Goal: Complete application form

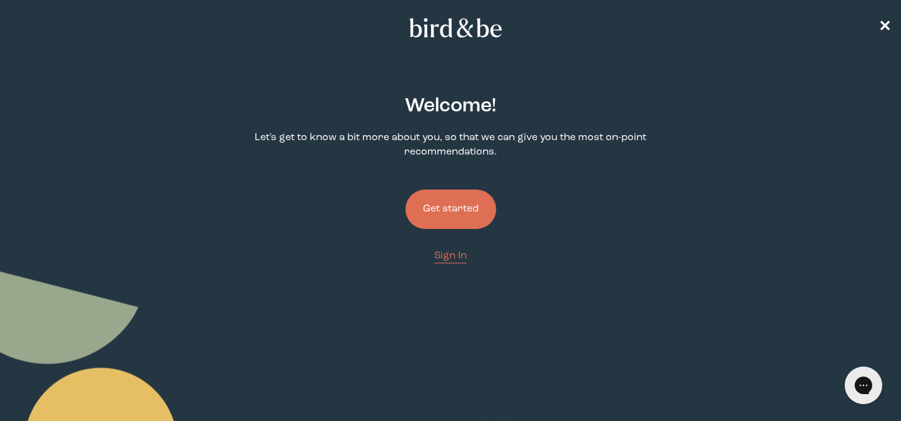
click at [432, 217] on button "Get started" at bounding box center [451, 209] width 91 height 39
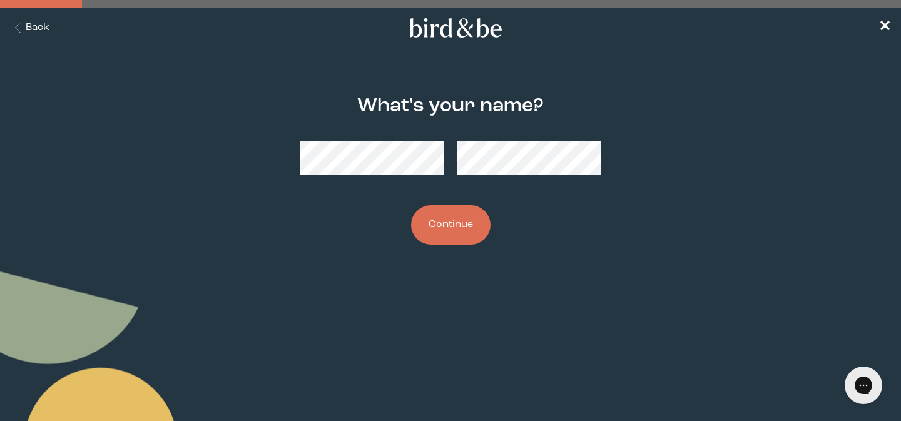
click at [469, 226] on button "Continue" at bounding box center [450, 224] width 79 height 39
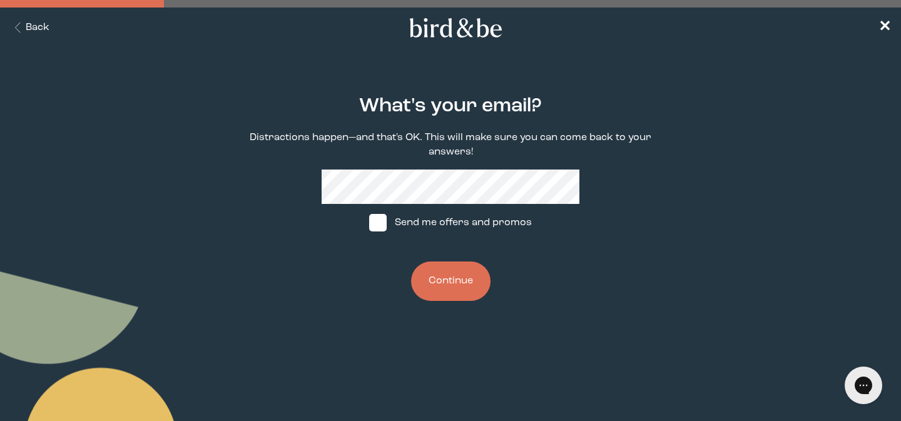
click at [435, 282] on button "Continue" at bounding box center [450, 281] width 79 height 39
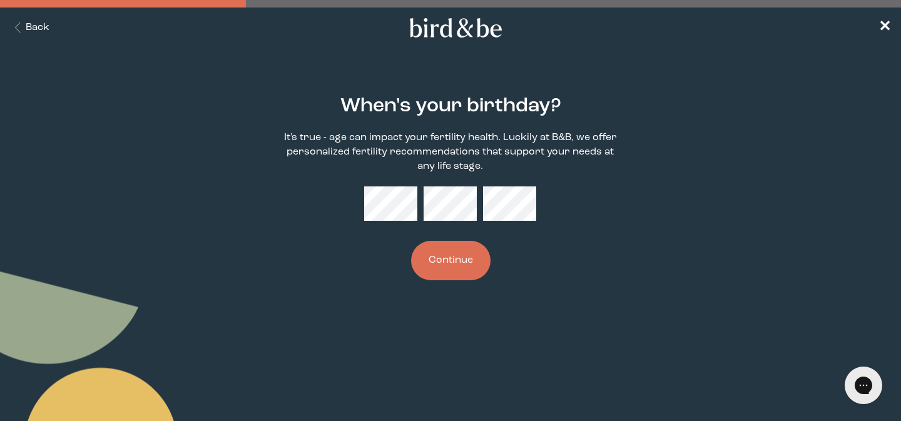
click at [427, 276] on button "Continue" at bounding box center [450, 260] width 79 height 39
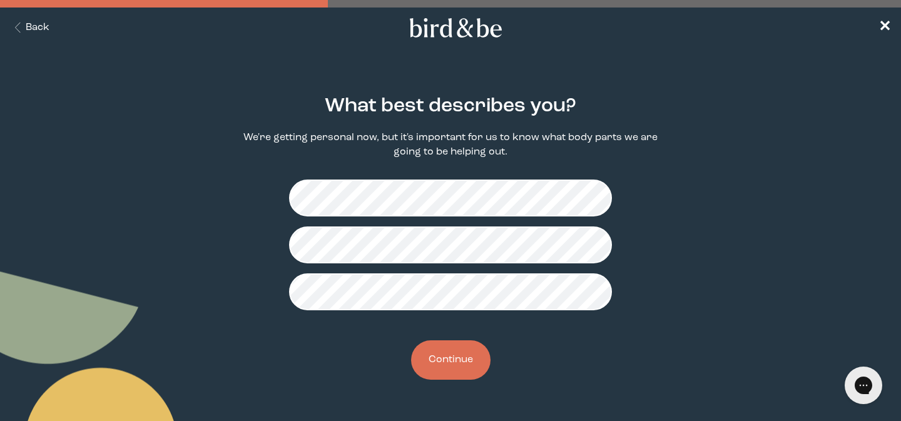
click at [436, 363] on button "Continue" at bounding box center [450, 360] width 79 height 39
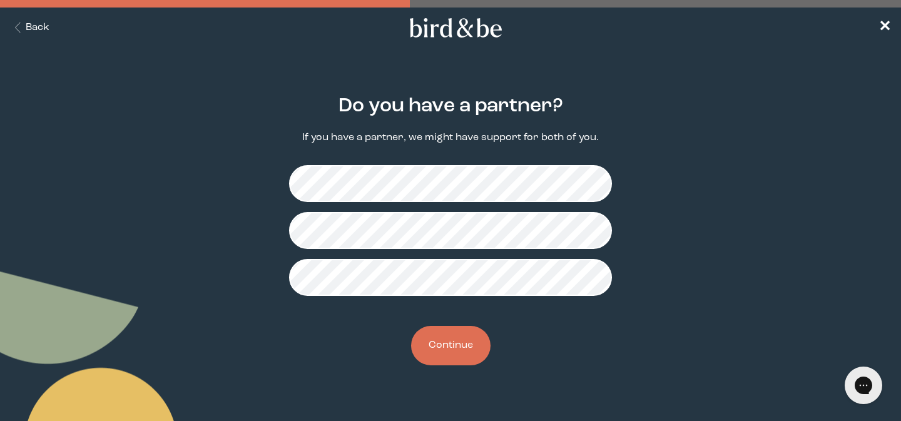
click at [431, 343] on button "Continue" at bounding box center [450, 345] width 79 height 39
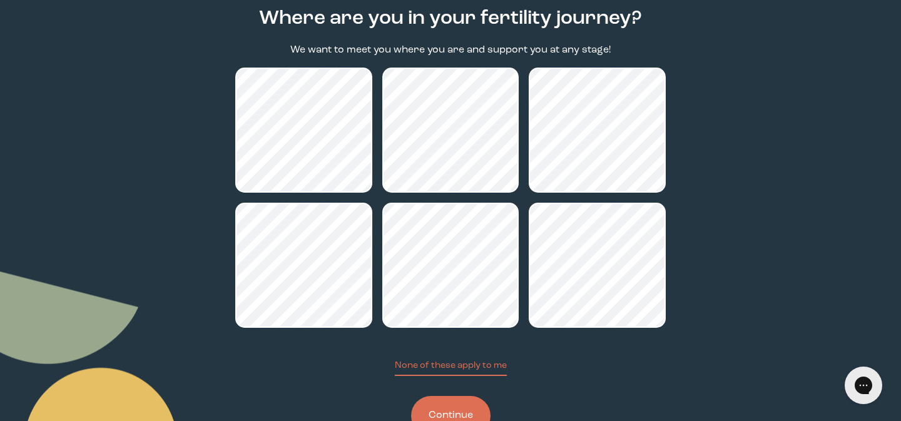
scroll to position [133, 0]
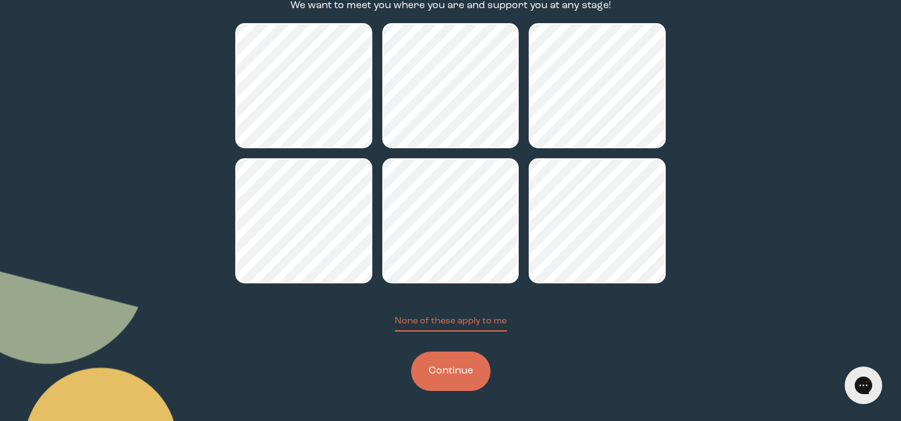
click at [456, 366] on button "Continue" at bounding box center [450, 371] width 79 height 39
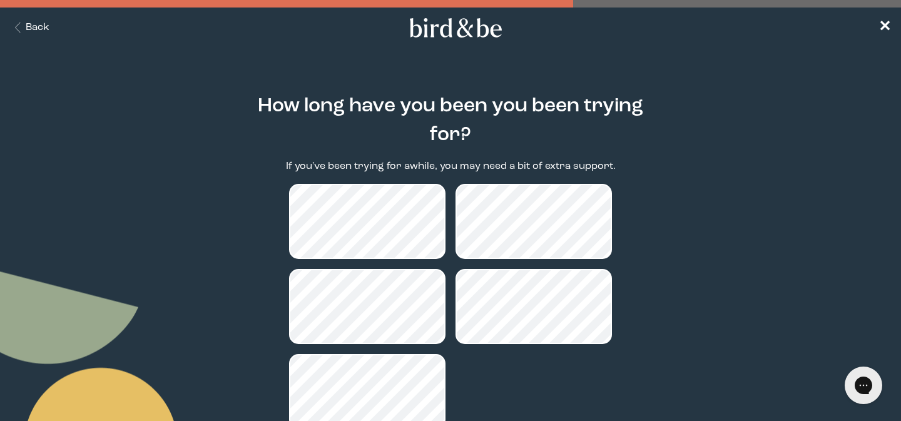
scroll to position [98, 0]
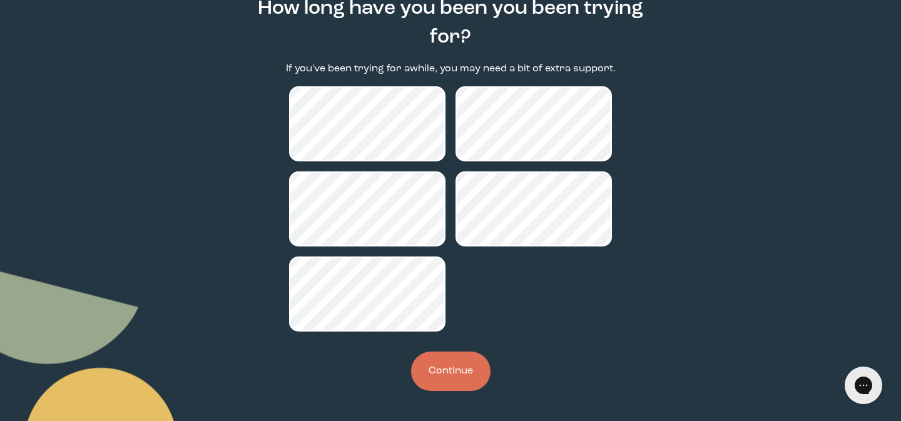
click at [456, 362] on button "Continue" at bounding box center [450, 371] width 79 height 39
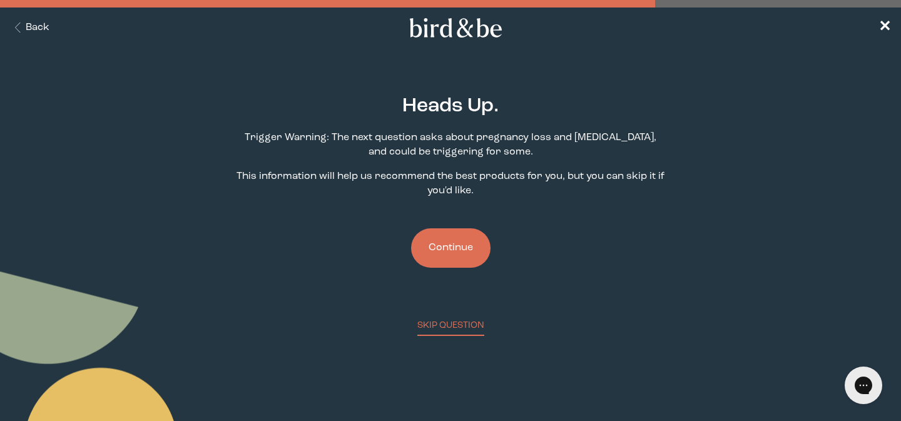
click at [451, 255] on button "Continue" at bounding box center [450, 247] width 79 height 39
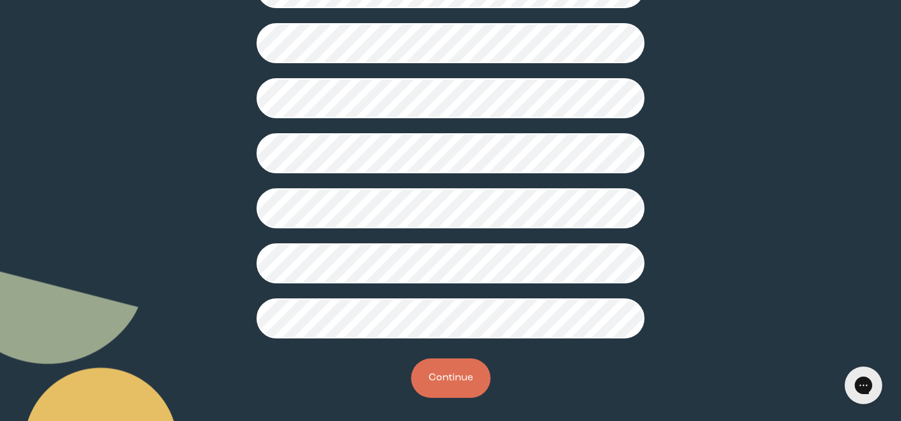
scroll to position [362, 0]
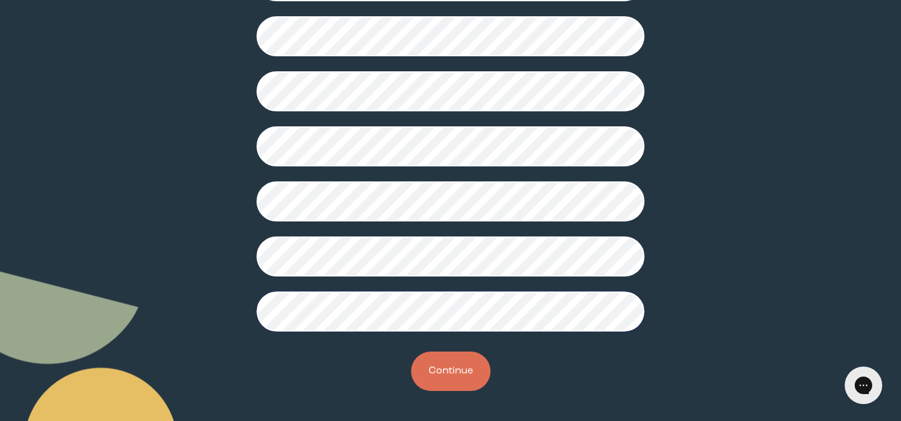
click at [451, 360] on button "Continue" at bounding box center [450, 371] width 79 height 39
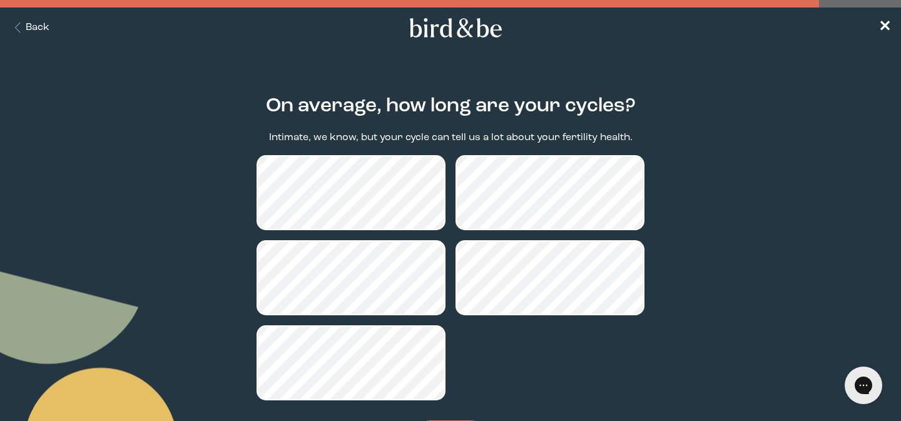
scroll to position [69, 0]
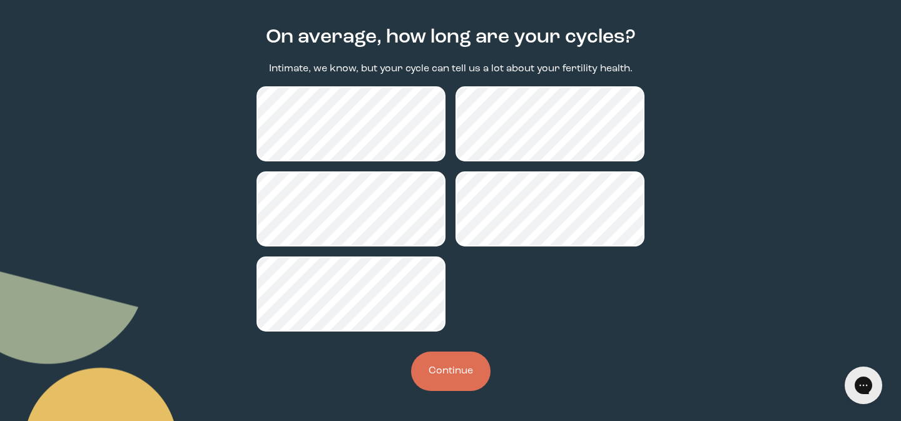
click at [462, 370] on button "Continue" at bounding box center [450, 371] width 79 height 39
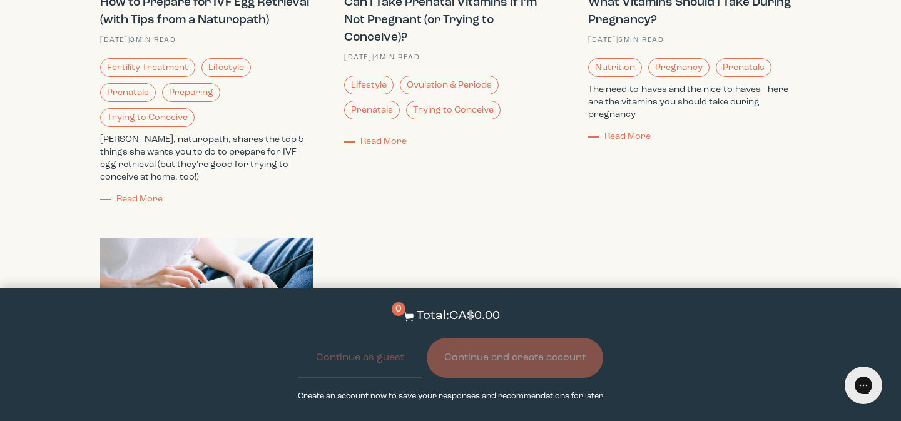
scroll to position [4125, 0]
